Goal: Task Accomplishment & Management: Complete application form

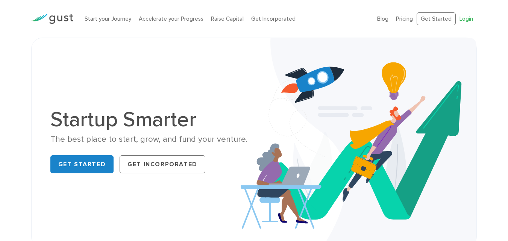
click at [467, 19] on link "Login" at bounding box center [466, 18] width 14 height 7
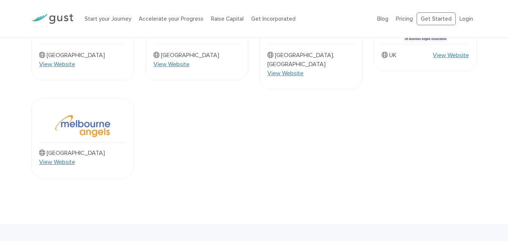
scroll to position [616, 0]
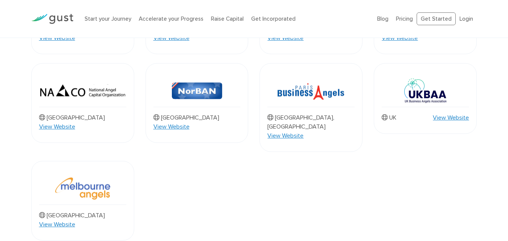
click at [100, 75] on img at bounding box center [82, 91] width 85 height 32
click at [75, 220] on link "View Website" at bounding box center [57, 224] width 36 height 9
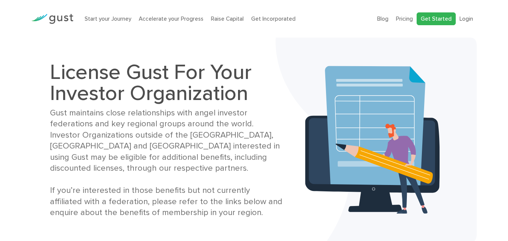
click at [422, 17] on link "Get Started" at bounding box center [435, 18] width 39 height 13
